Goal: Communication & Community: Answer question/provide support

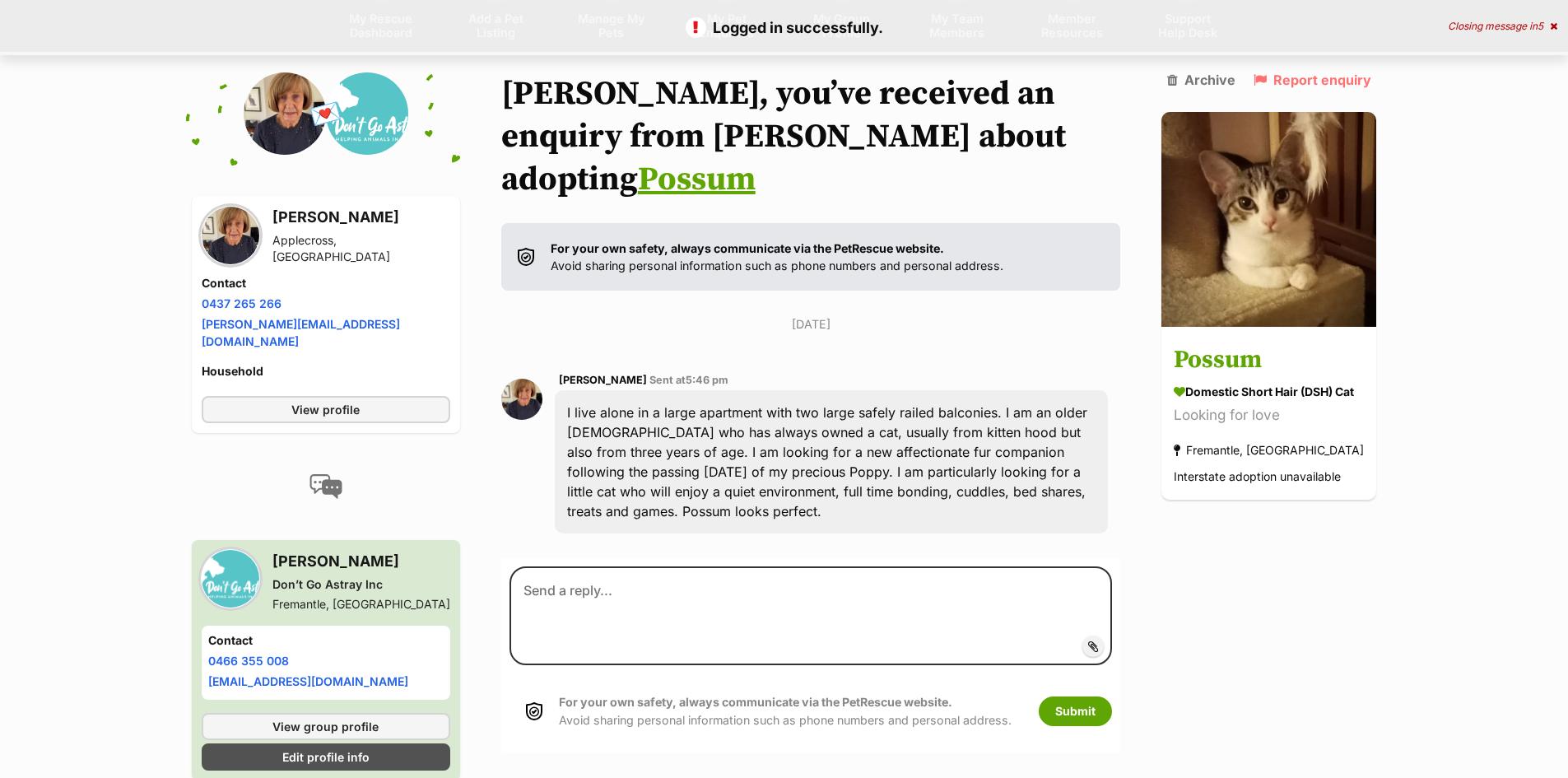
scroll to position [155, 0]
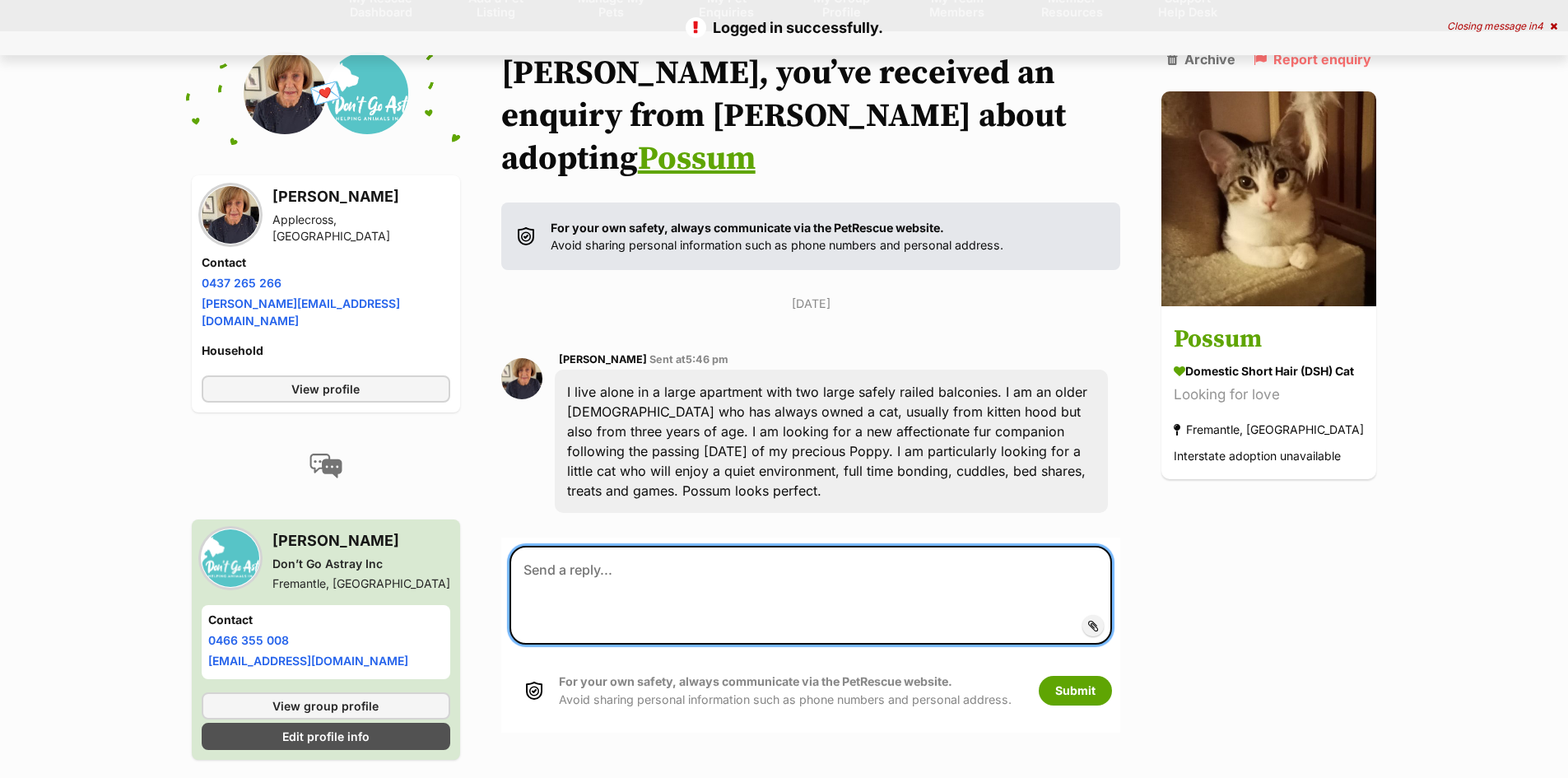
click at [693, 550] on textarea at bounding box center [811, 595] width 603 height 98
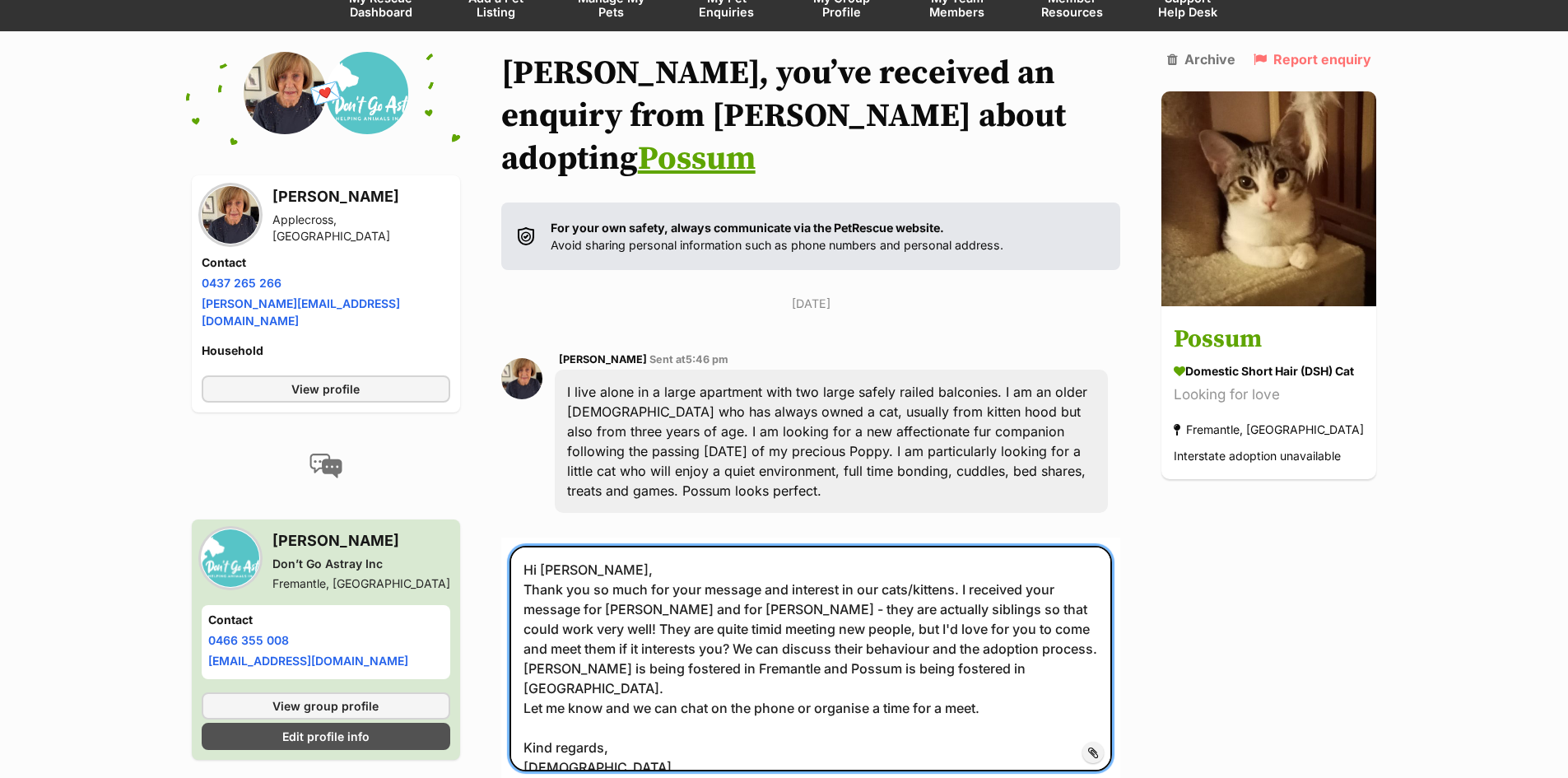
click at [959, 547] on textarea "Hi [PERSON_NAME], Thank you so much for your message and interest in our cats/k…" at bounding box center [811, 658] width 603 height 226
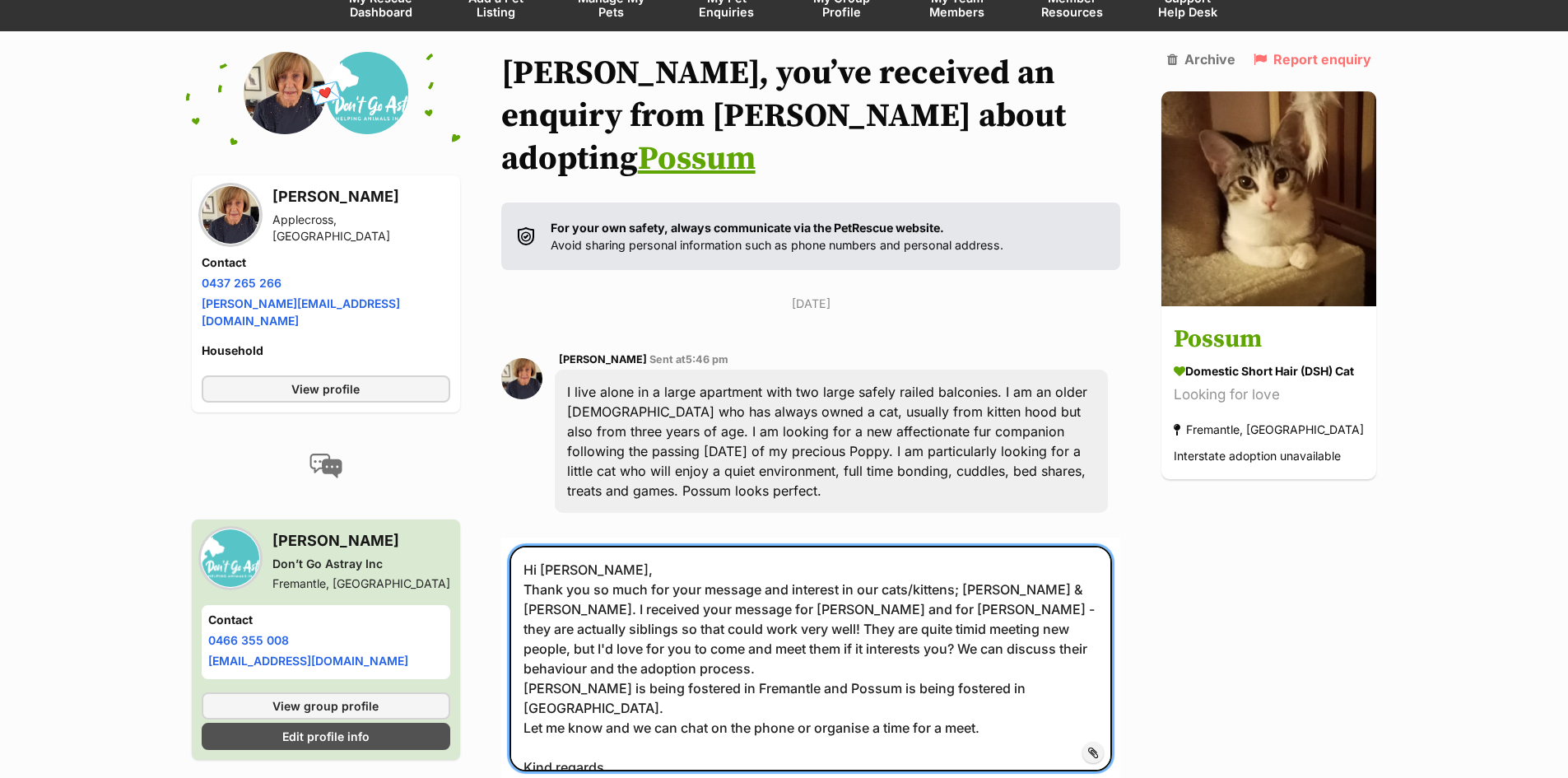
drag, startPoint x: 617, startPoint y: 584, endPoint x: 1022, endPoint y: 563, distance: 405.5
click at [1022, 563] on textarea "Hi [PERSON_NAME], Thank you so much for your message and interest in our cats/k…" at bounding box center [811, 658] width 603 height 226
click at [1016, 642] on textarea "Hi [PERSON_NAME], Thank you so much for your message and interest in our cats/k…" at bounding box center [811, 658] width 603 height 226
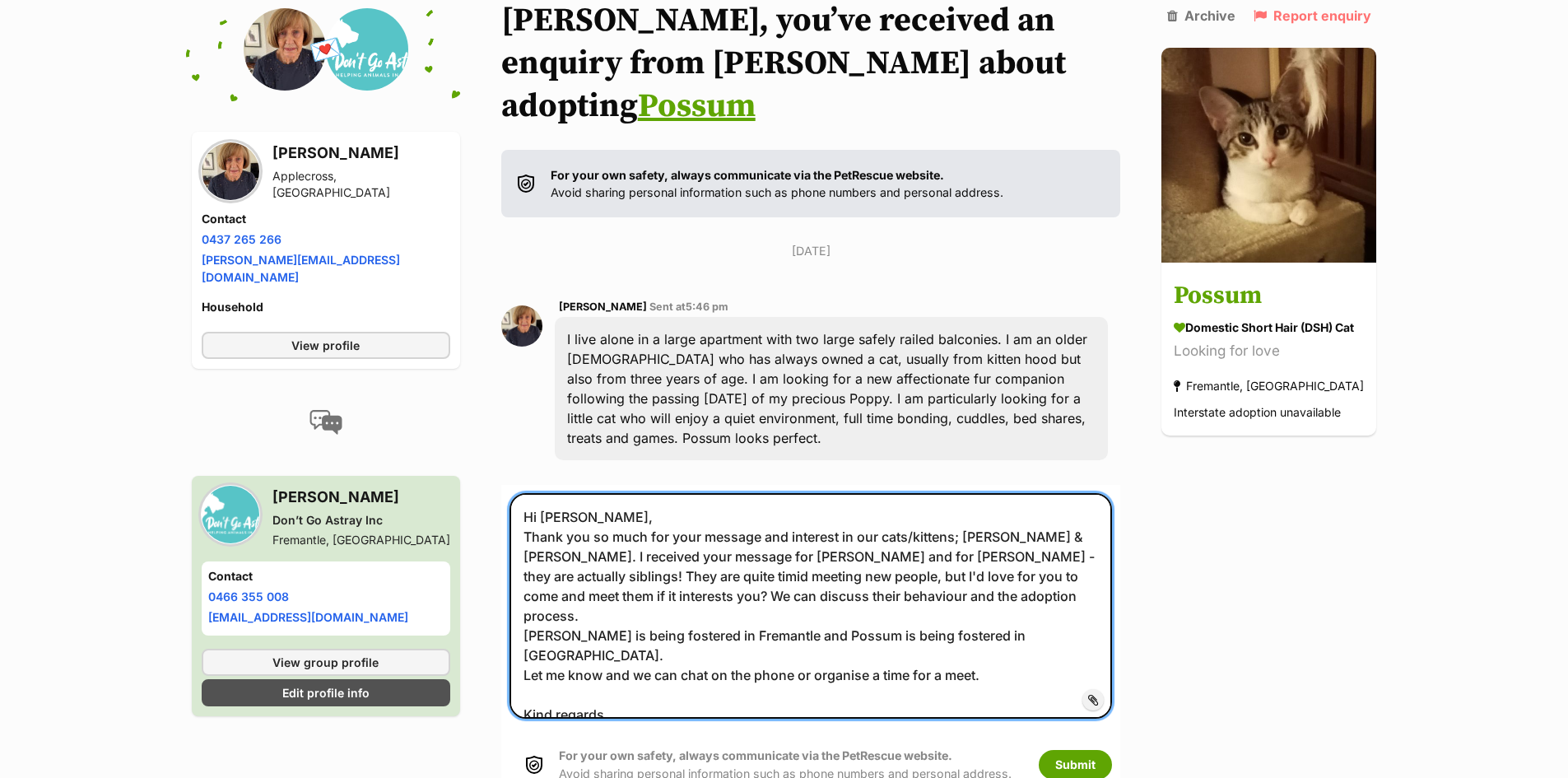
scroll to position [238, 0]
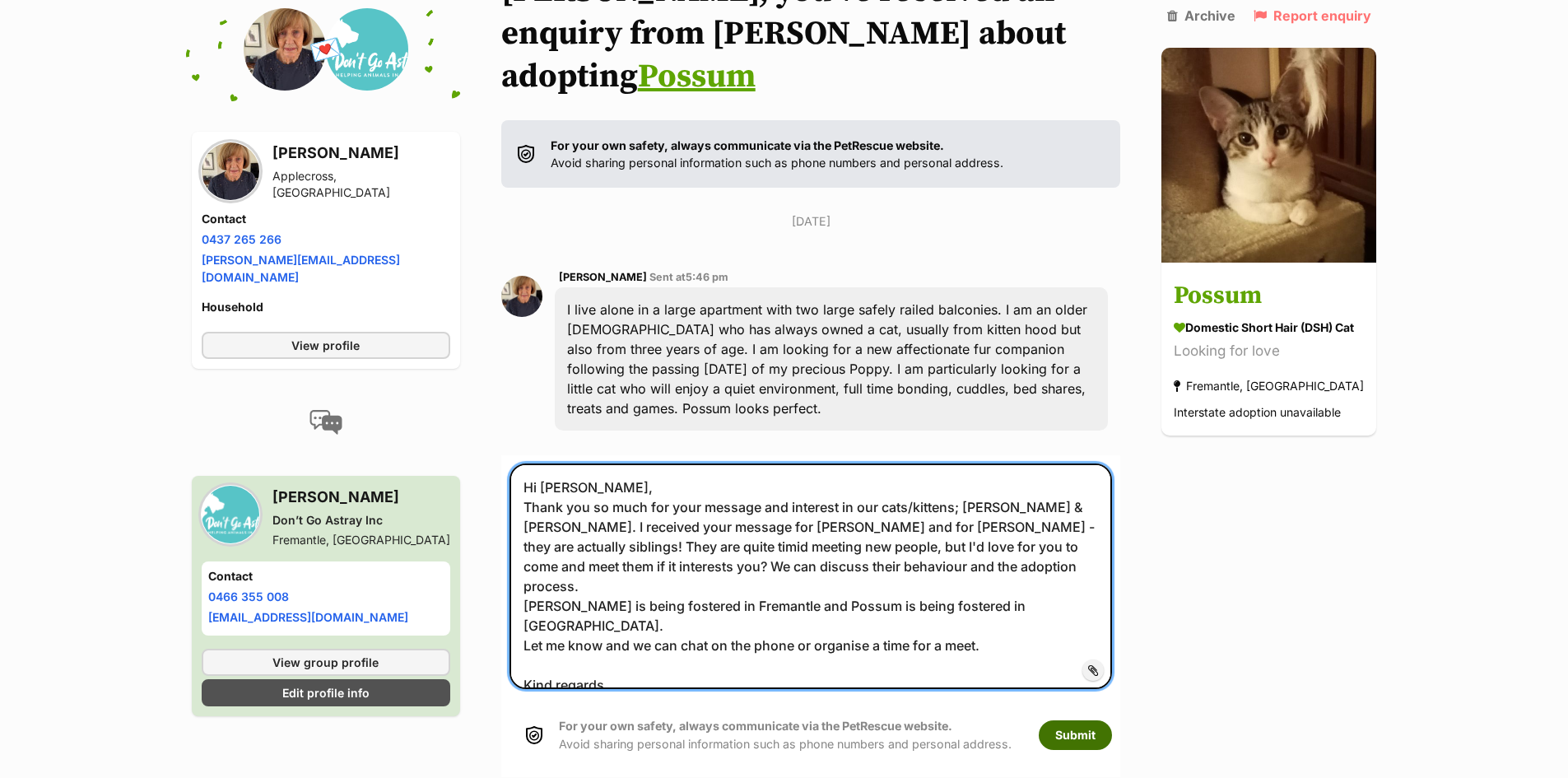
type textarea "Hi [PERSON_NAME], Thank you so much for your message and interest in our cats/k…"
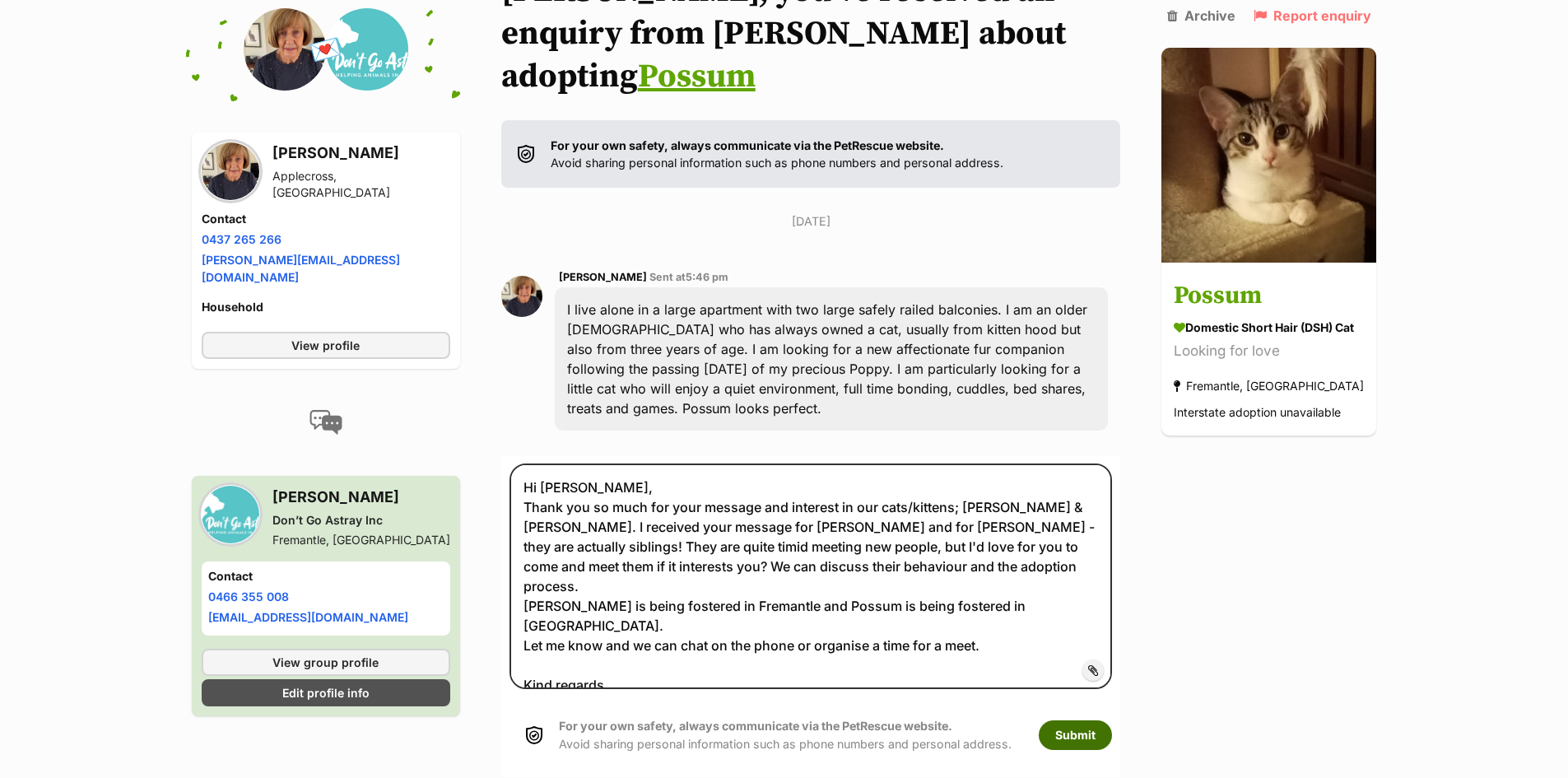
click at [1071, 720] on button "Submit" at bounding box center [1075, 735] width 73 height 30
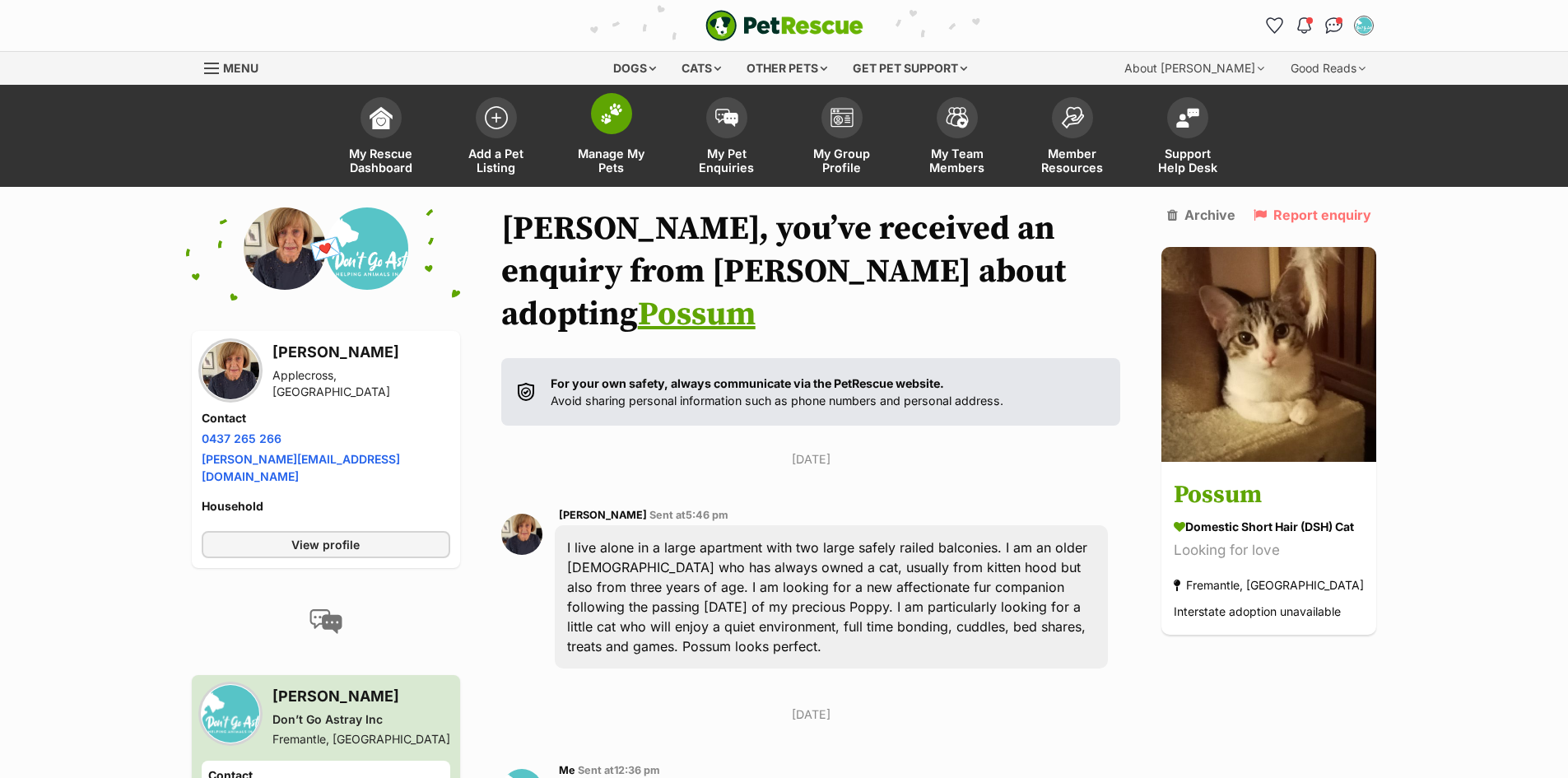
click at [617, 145] on link "Manage My Pets" at bounding box center [612, 137] width 115 height 98
